Goal: Task Accomplishment & Management: Use online tool/utility

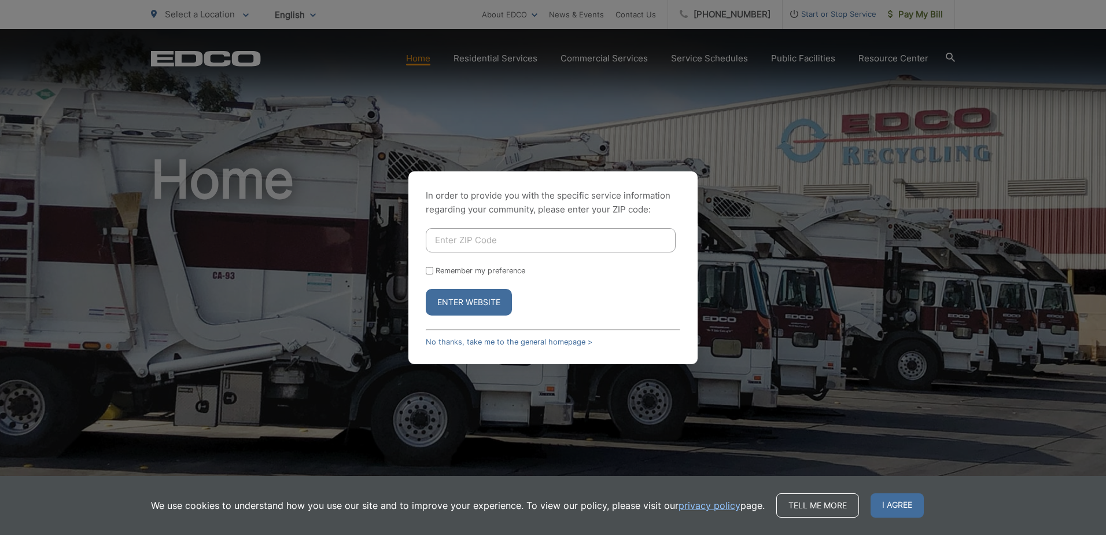
click at [488, 230] on input "Enter ZIP Code" at bounding box center [551, 240] width 250 height 24
type input "90807"
click at [426, 289] on button "Enter Website" at bounding box center [469, 302] width 86 height 27
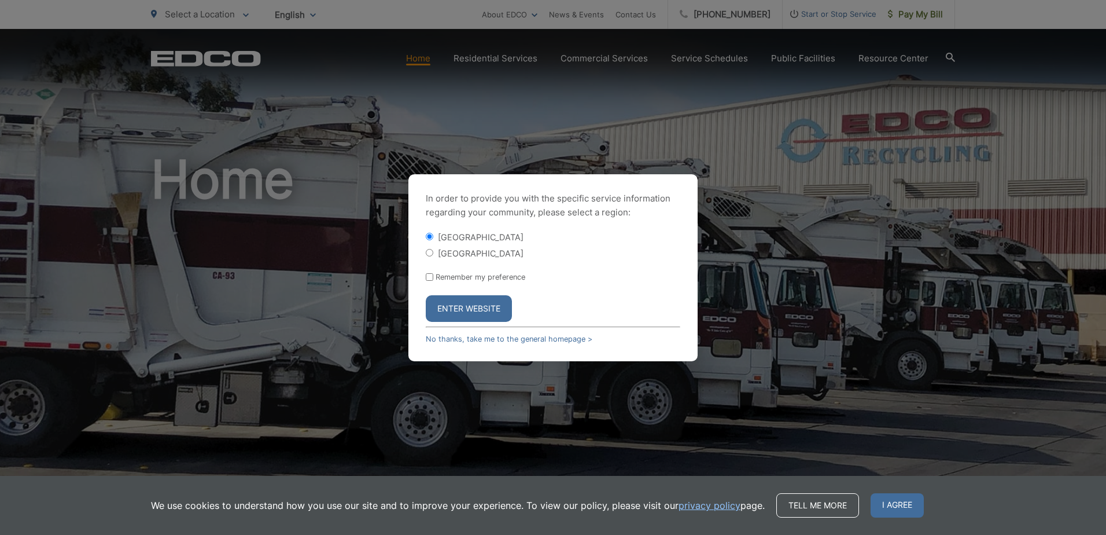
click at [455, 306] on button "Enter Website" at bounding box center [469, 308] width 86 height 27
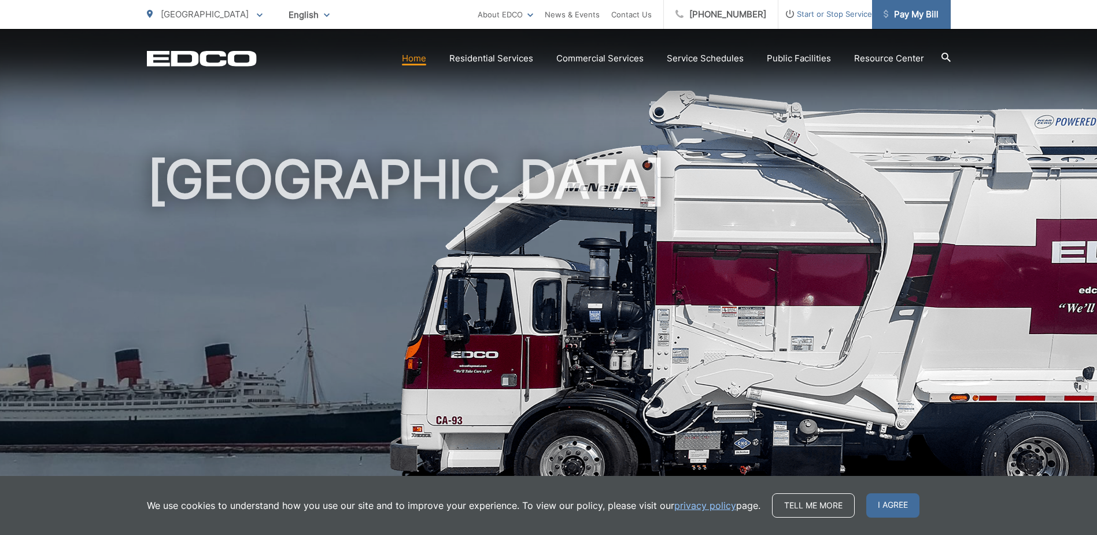
click at [913, 14] on span "Pay My Bill" at bounding box center [911, 15] width 55 height 14
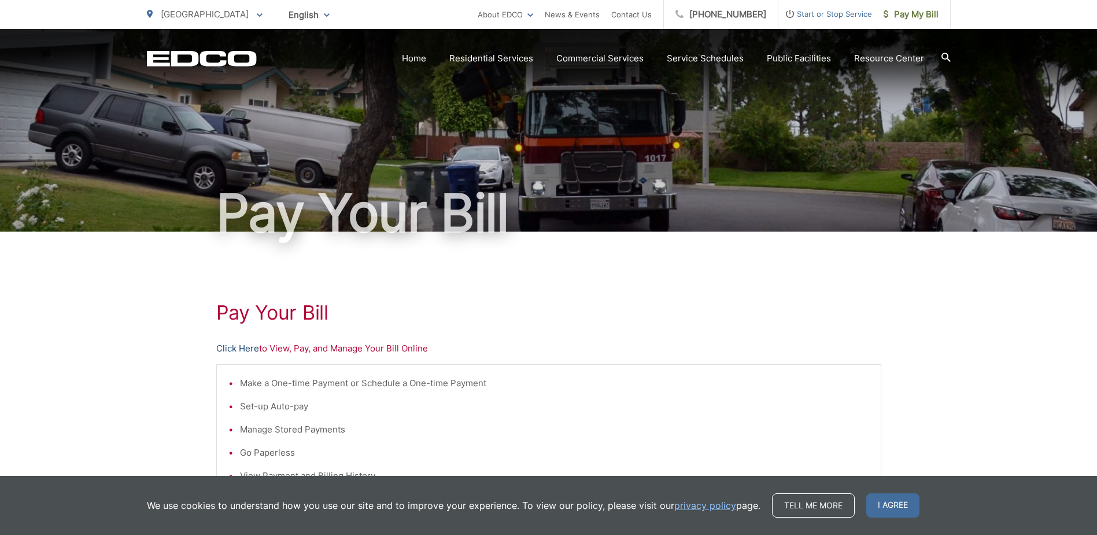
click at [250, 344] on link "Click Here" at bounding box center [237, 348] width 43 height 14
